Goal: Transaction & Acquisition: Subscribe to service/newsletter

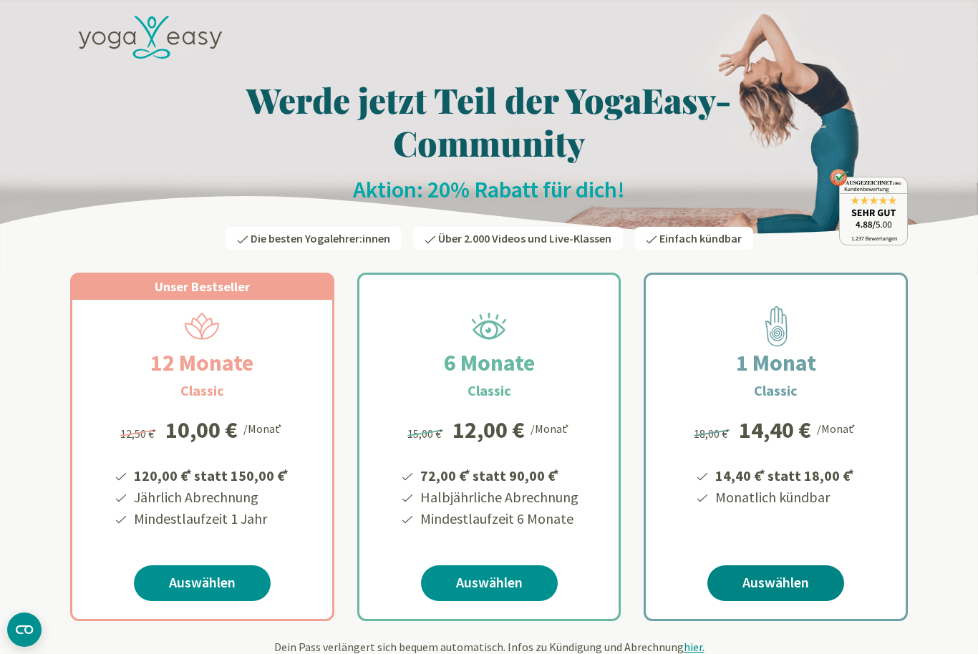
click at [725, 566] on link "Auswählen" at bounding box center [775, 584] width 137 height 36
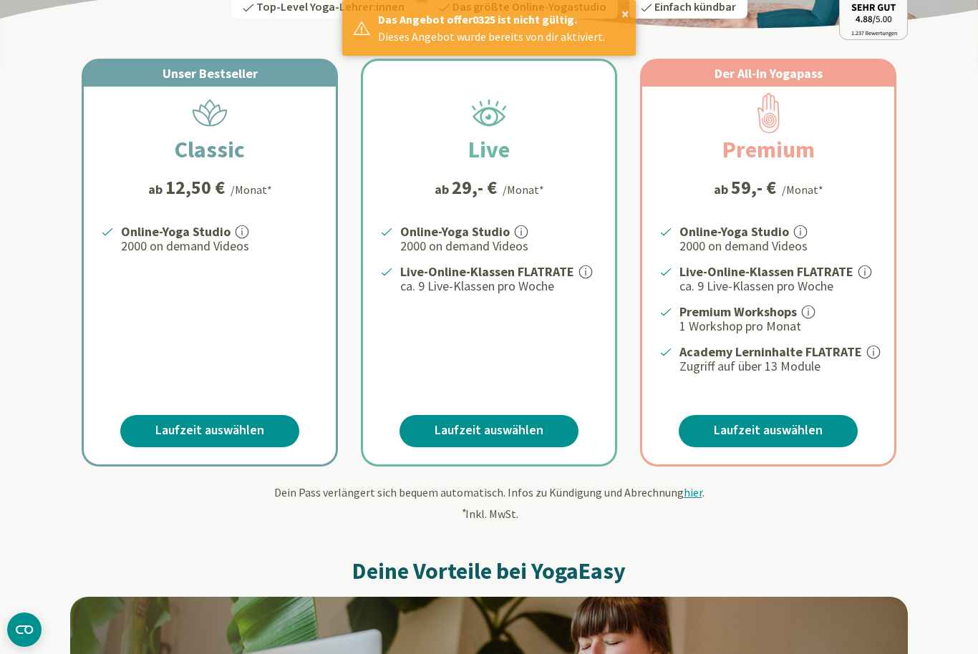
scroll to position [203, 0]
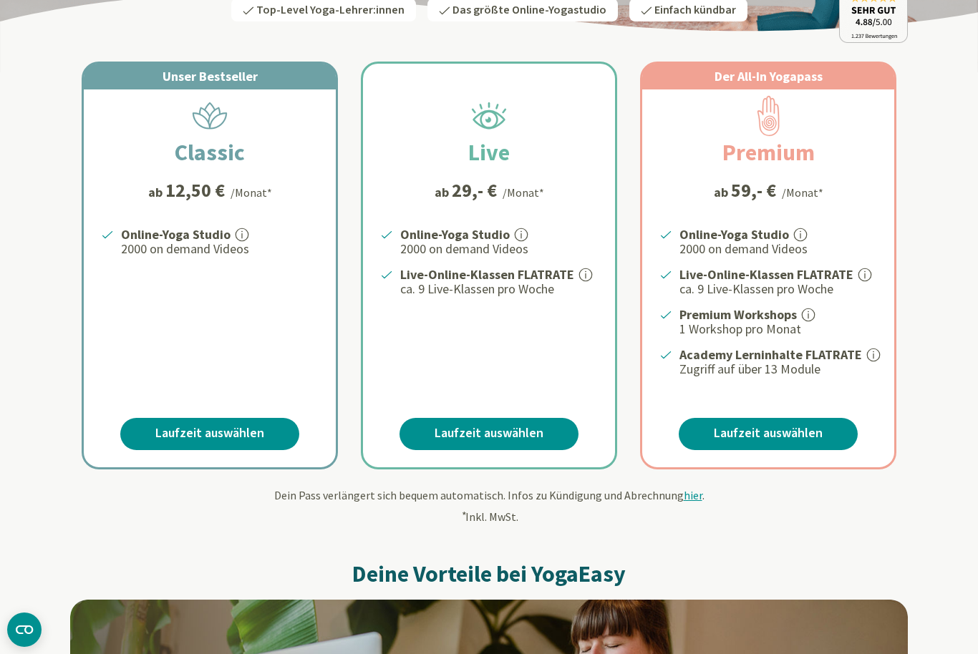
click at [165, 223] on div "Unser Bestseller Classic ab 12,50 € /Monat* Online-Yoga Studio 2000 on demand V…" at bounding box center [210, 266] width 252 height 404
click at [149, 420] on link "Laufzeit auswählen" at bounding box center [209, 434] width 179 height 32
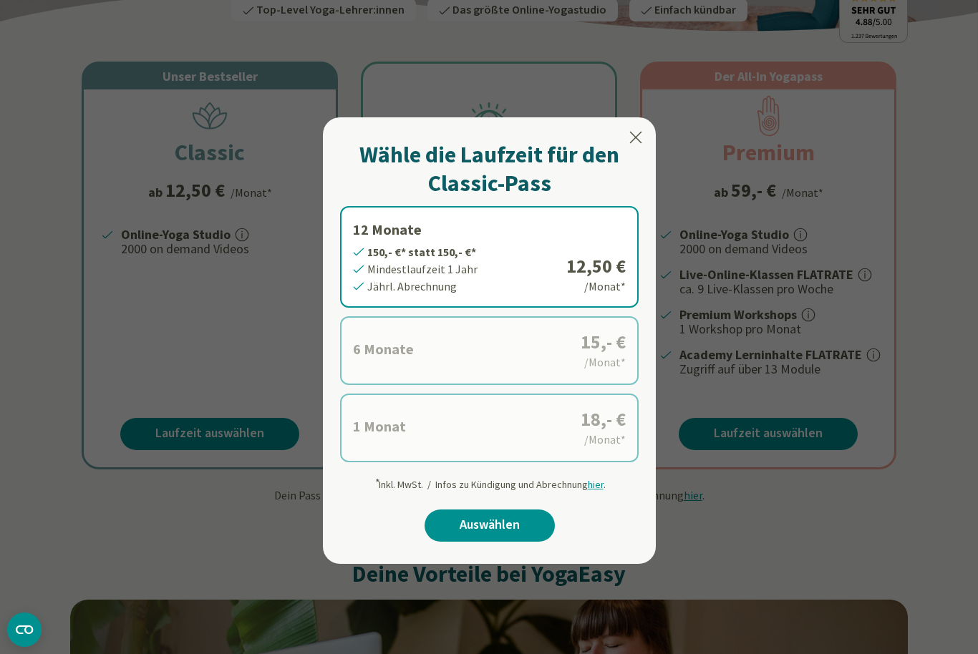
click at [420, 355] on label "6 Monate 90,- €* statt 90,- €* Mindestlaufzeit 6 Monate Halbjährl. Abrechnung 1…" at bounding box center [489, 350] width 299 height 69
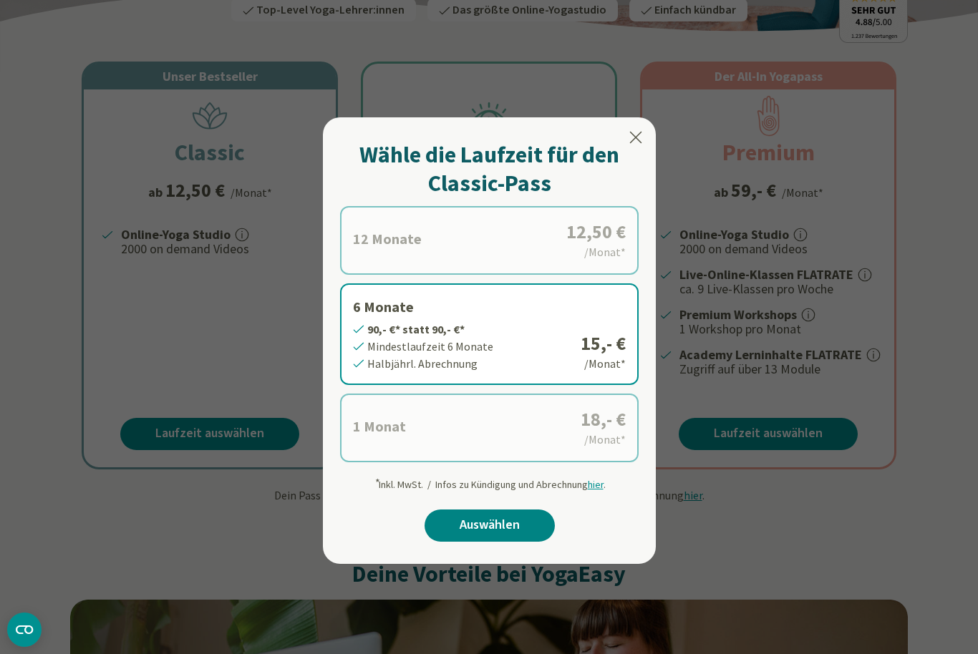
click at [457, 526] on link "Auswählen" at bounding box center [490, 526] width 130 height 32
